Goal: Complete application form

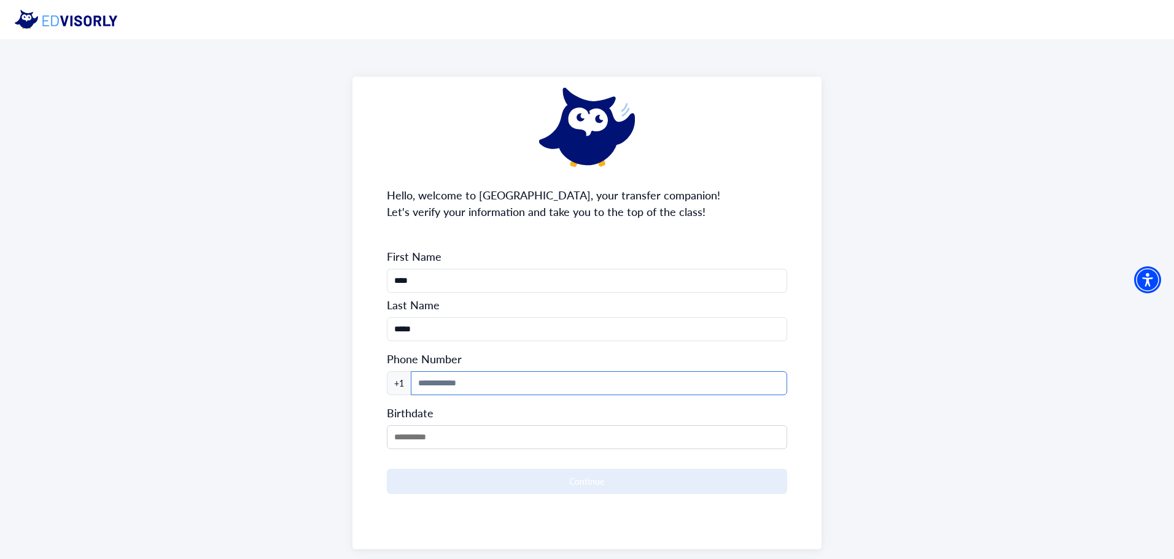
click at [468, 388] on input at bounding box center [599, 383] width 377 height 24
type input "**********"
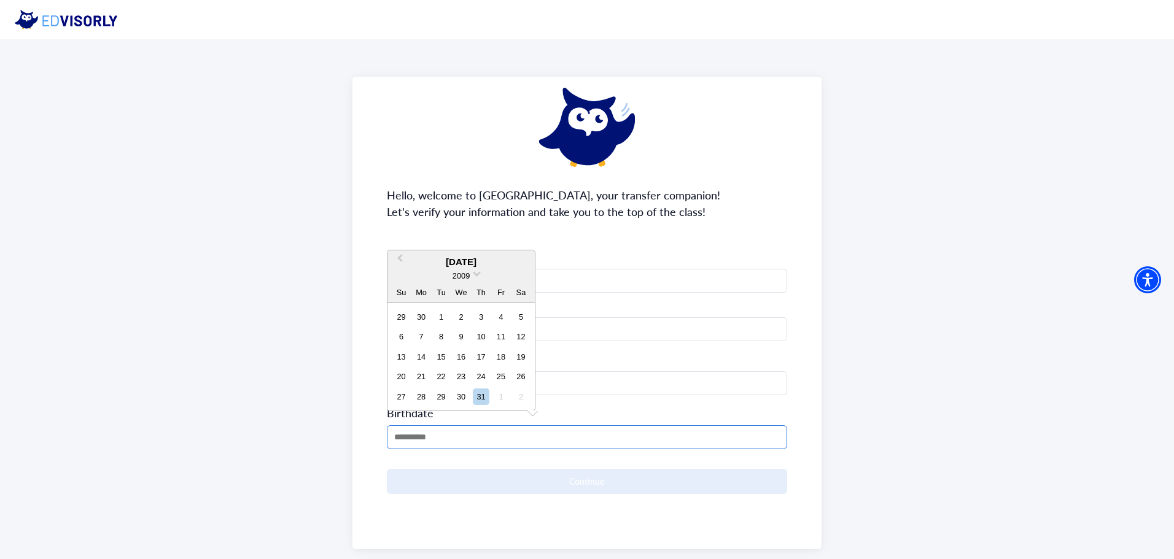
click at [460, 440] on input "MM/DD/YYYY" at bounding box center [587, 437] width 401 height 24
click at [458, 438] on input "MM/DD/YYYY" at bounding box center [587, 437] width 401 height 24
click at [522, 357] on div "19" at bounding box center [521, 357] width 17 height 17
type input "**********"
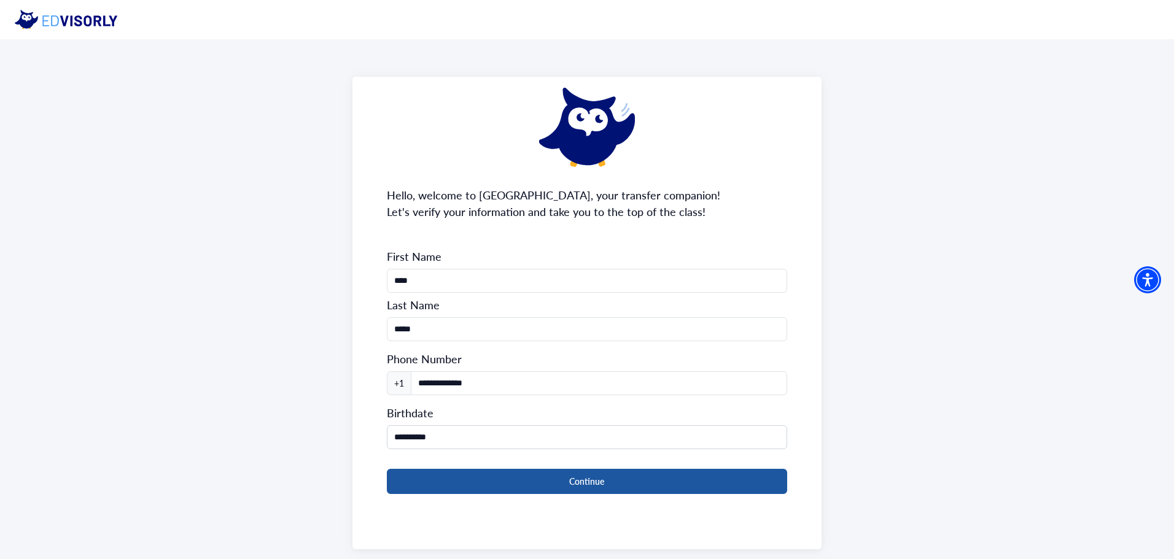
click at [467, 479] on button "Continue" at bounding box center [587, 481] width 401 height 25
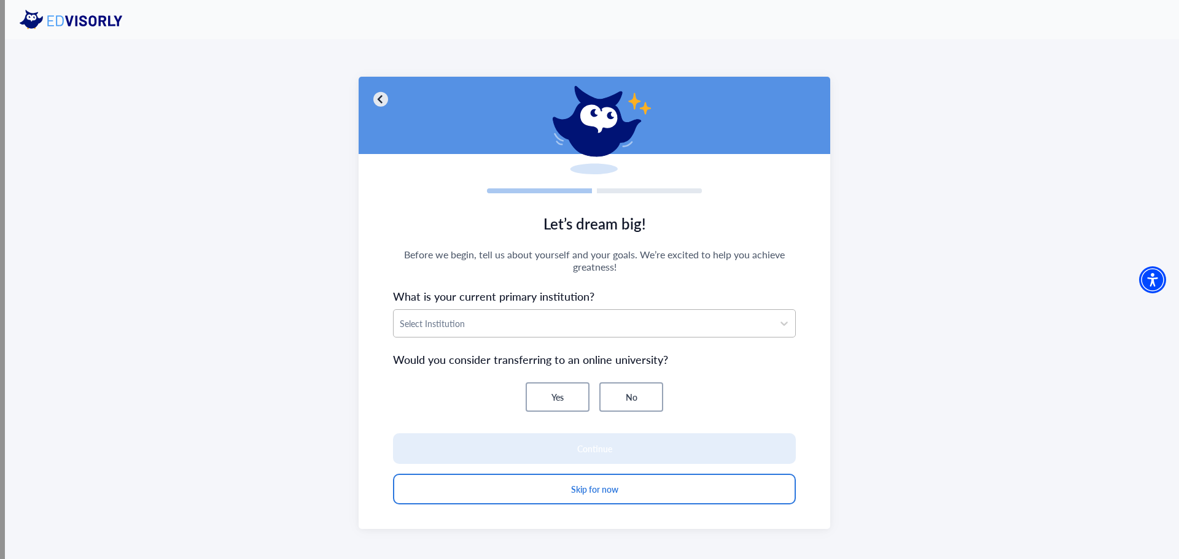
click at [460, 324] on div at bounding box center [583, 323] width 367 height 15
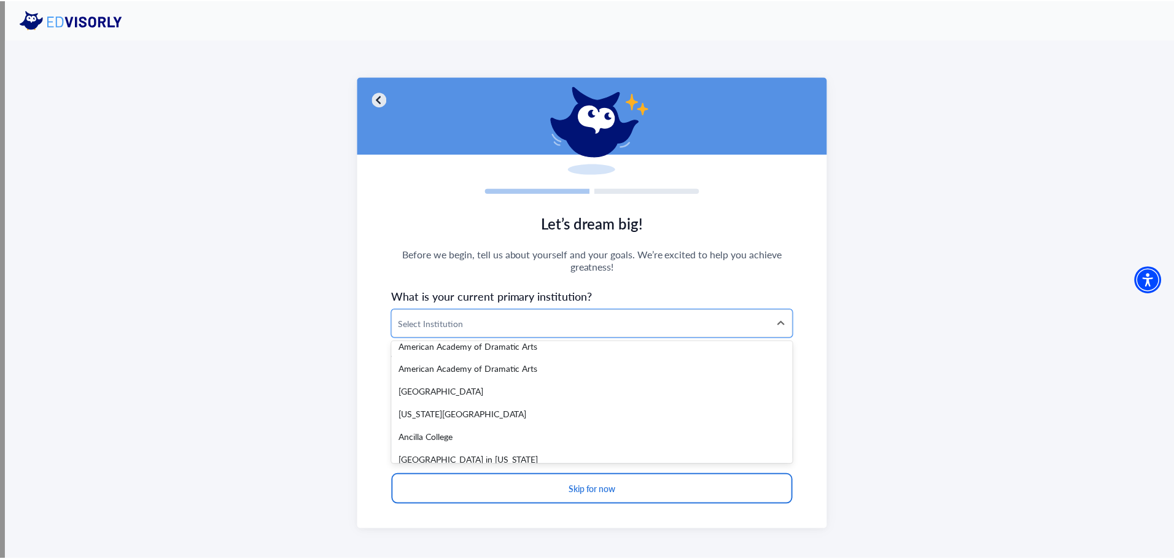
scroll to position [307, 0]
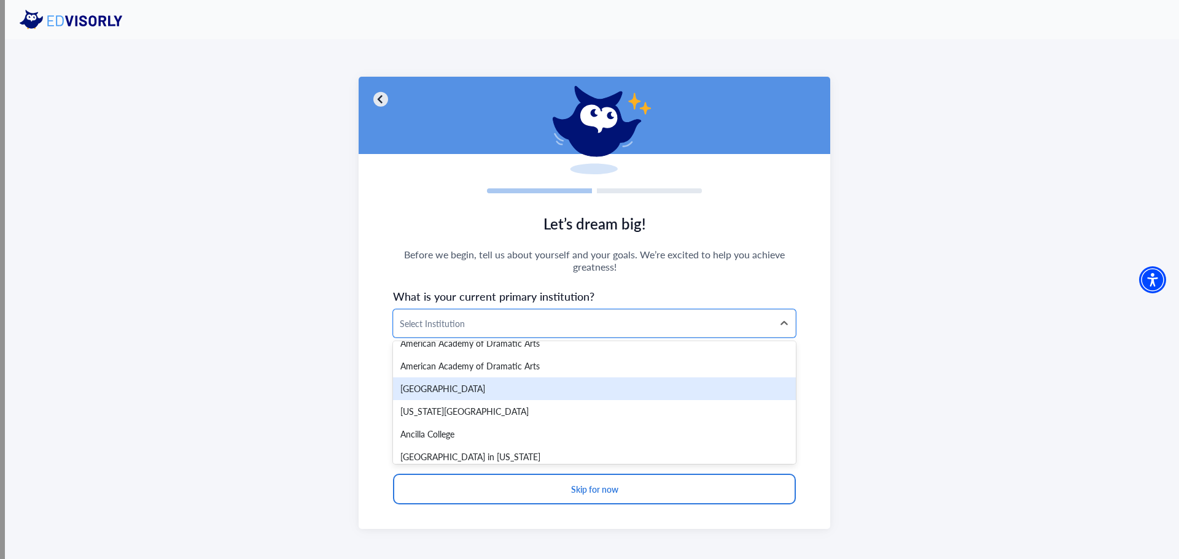
click at [454, 394] on div "[GEOGRAPHIC_DATA]" at bounding box center [594, 389] width 403 height 23
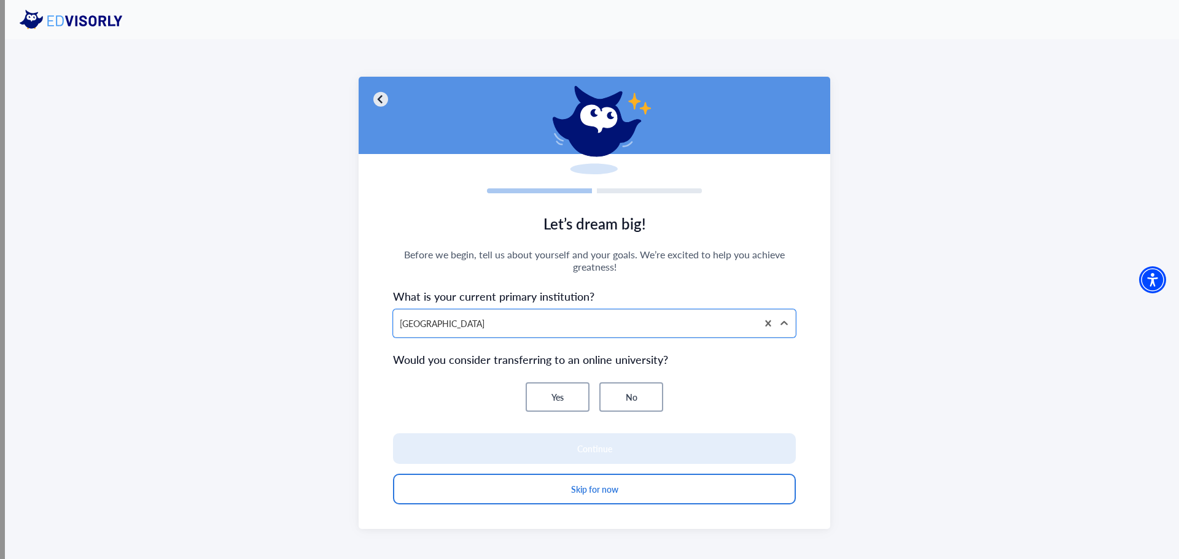
click at [647, 391] on button "No" at bounding box center [631, 397] width 64 height 29
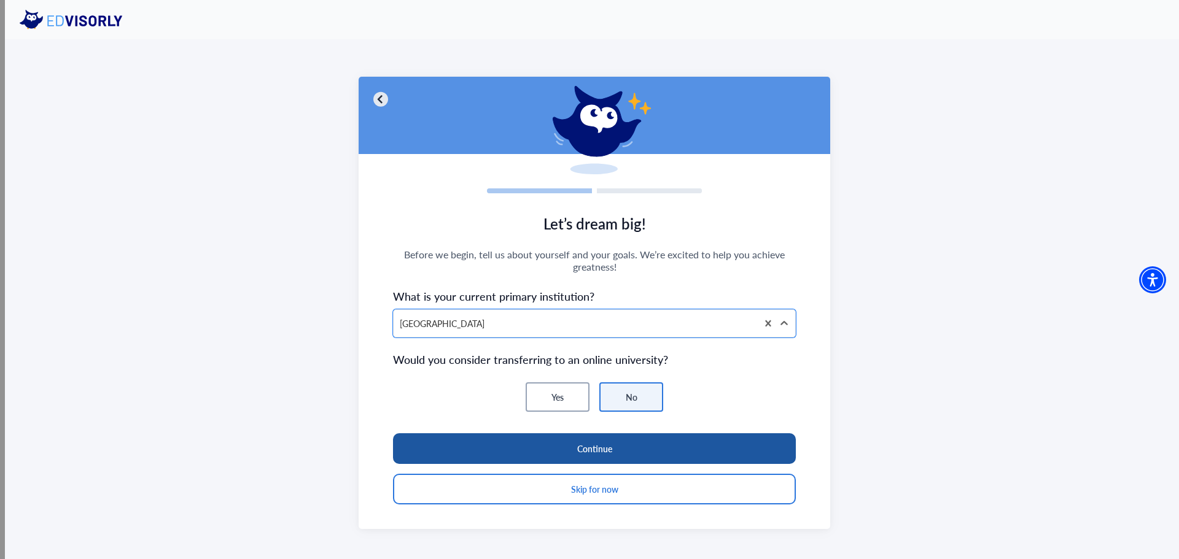
click at [462, 448] on button "Continue" at bounding box center [594, 448] width 403 height 31
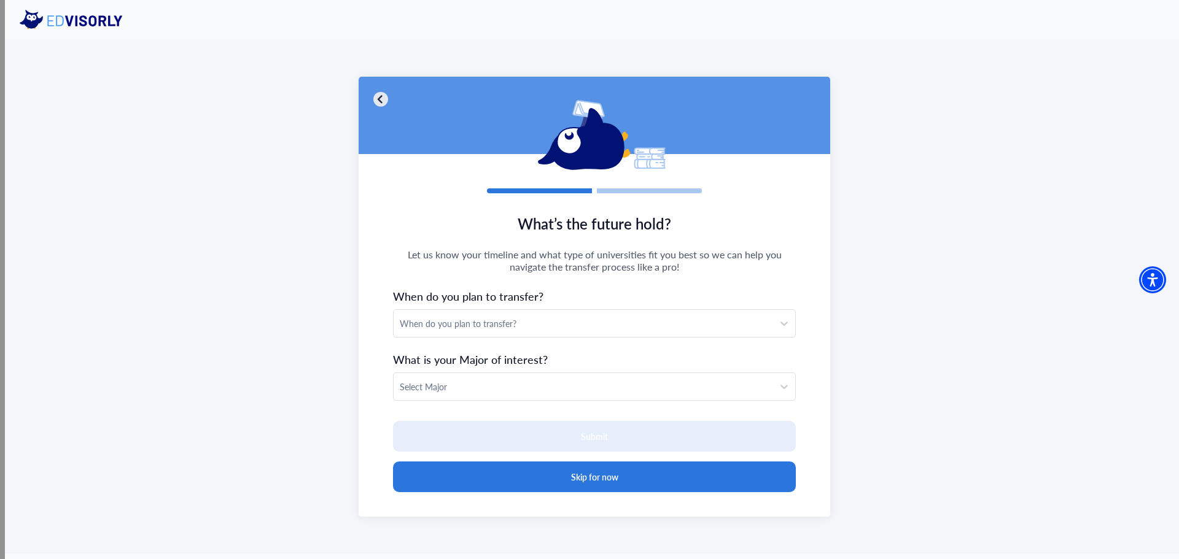
click at [470, 476] on button "Skip for now" at bounding box center [594, 477] width 403 height 31
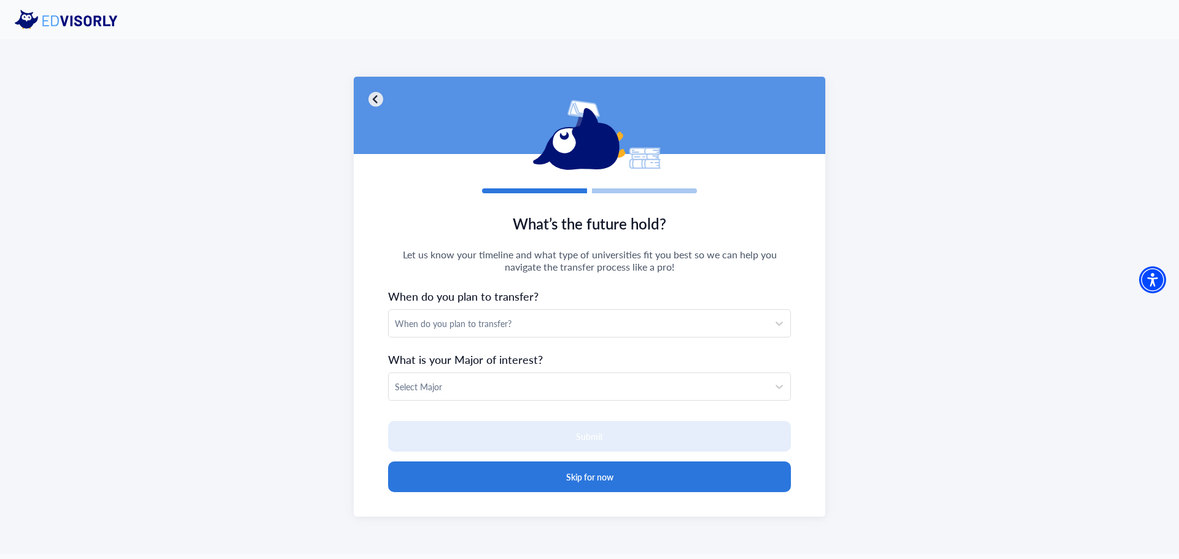
click at [471, 470] on button "Skip for now" at bounding box center [589, 477] width 403 height 31
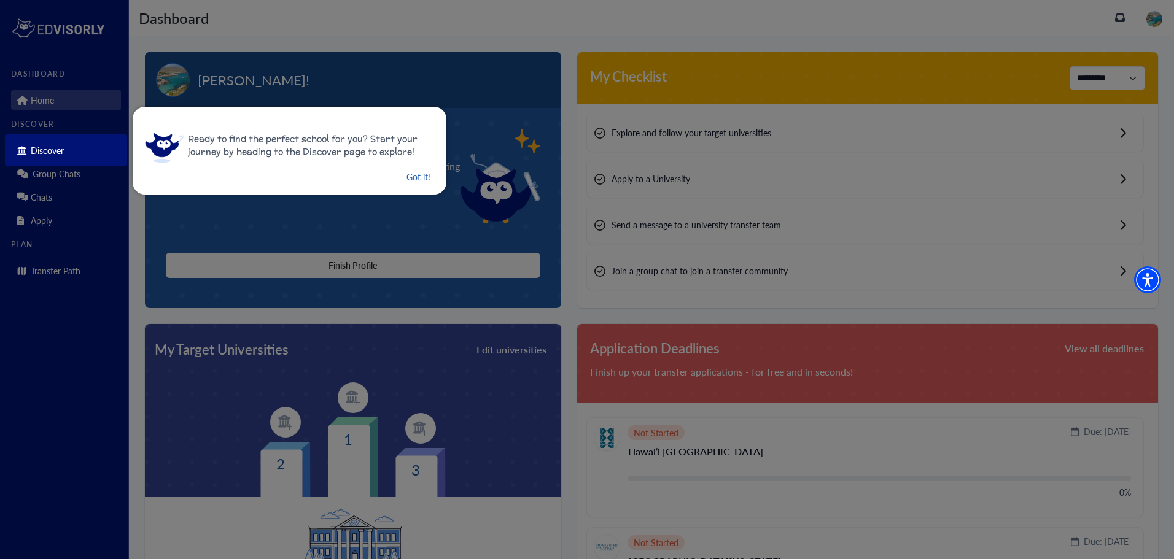
click at [406, 179] on button "Got it!" at bounding box center [418, 176] width 26 height 15
